Goal: Find specific page/section: Find specific page/section

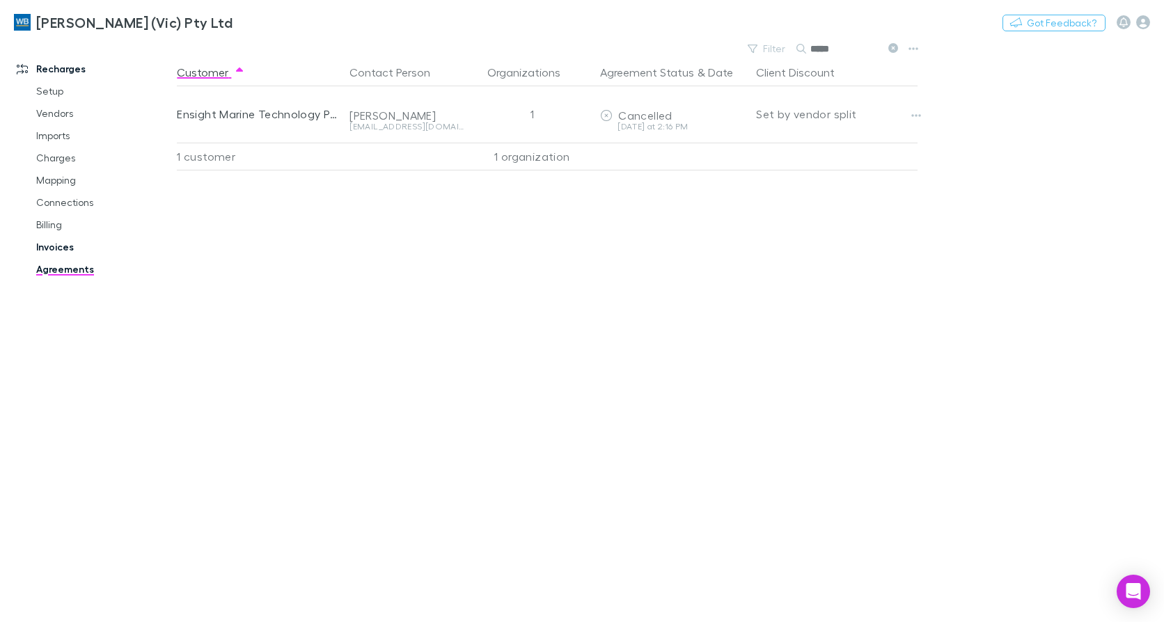
click at [47, 248] on link "Invoices" at bounding box center [103, 247] width 162 height 22
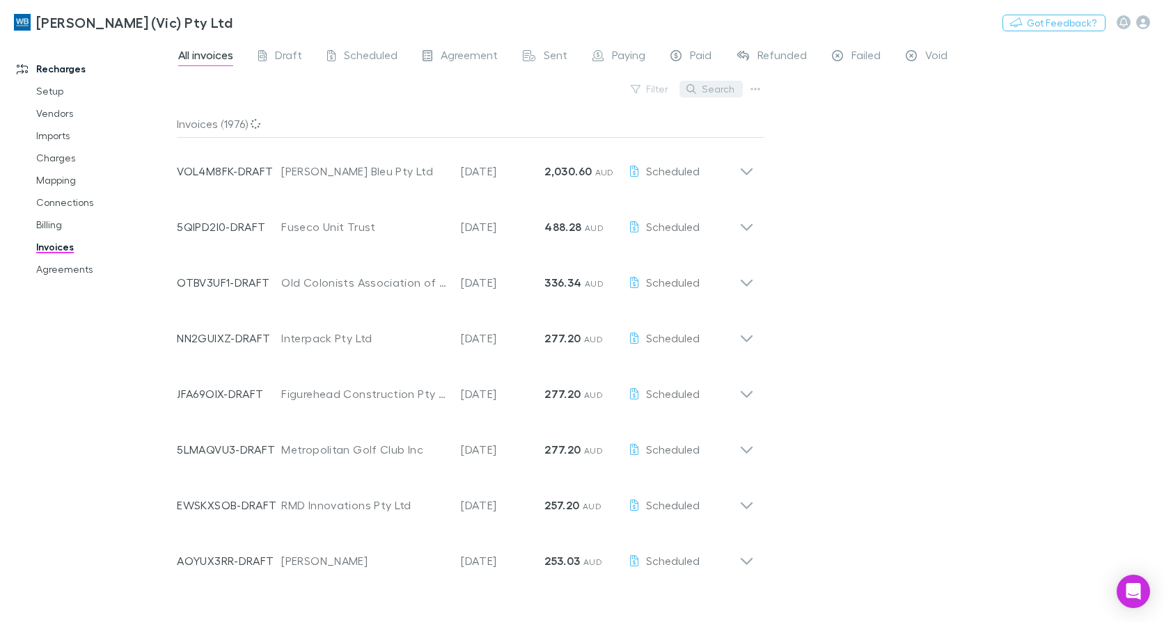
click at [731, 88] on button "Search" at bounding box center [710, 89] width 63 height 17
type input "***"
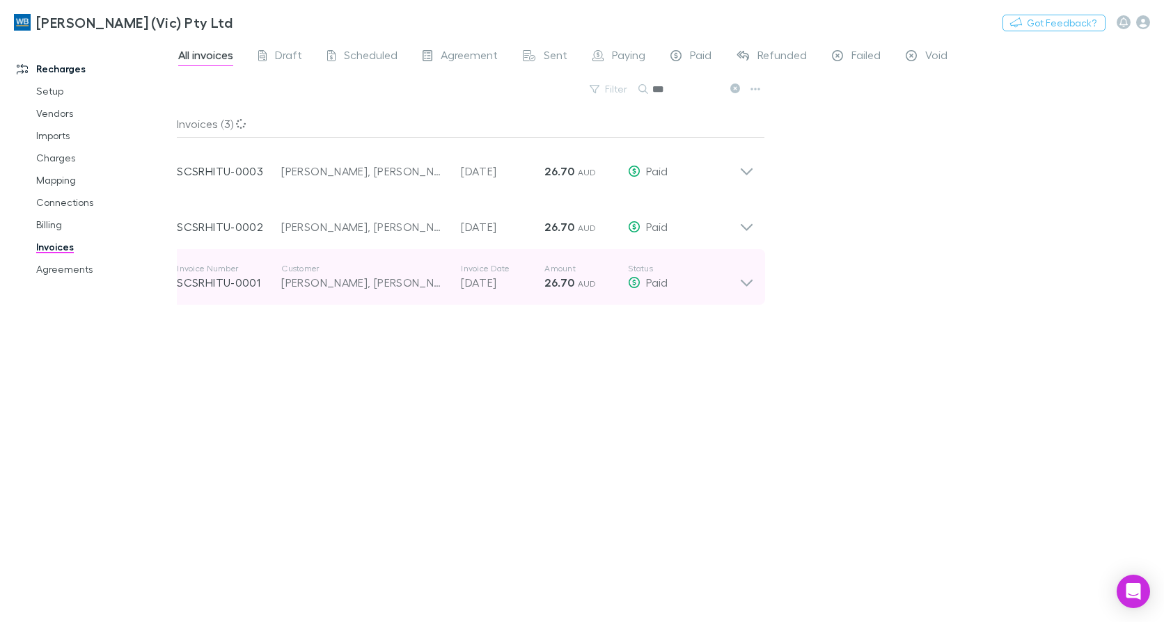
click at [748, 278] on icon at bounding box center [746, 277] width 15 height 28
